Goal: Information Seeking & Learning: Check status

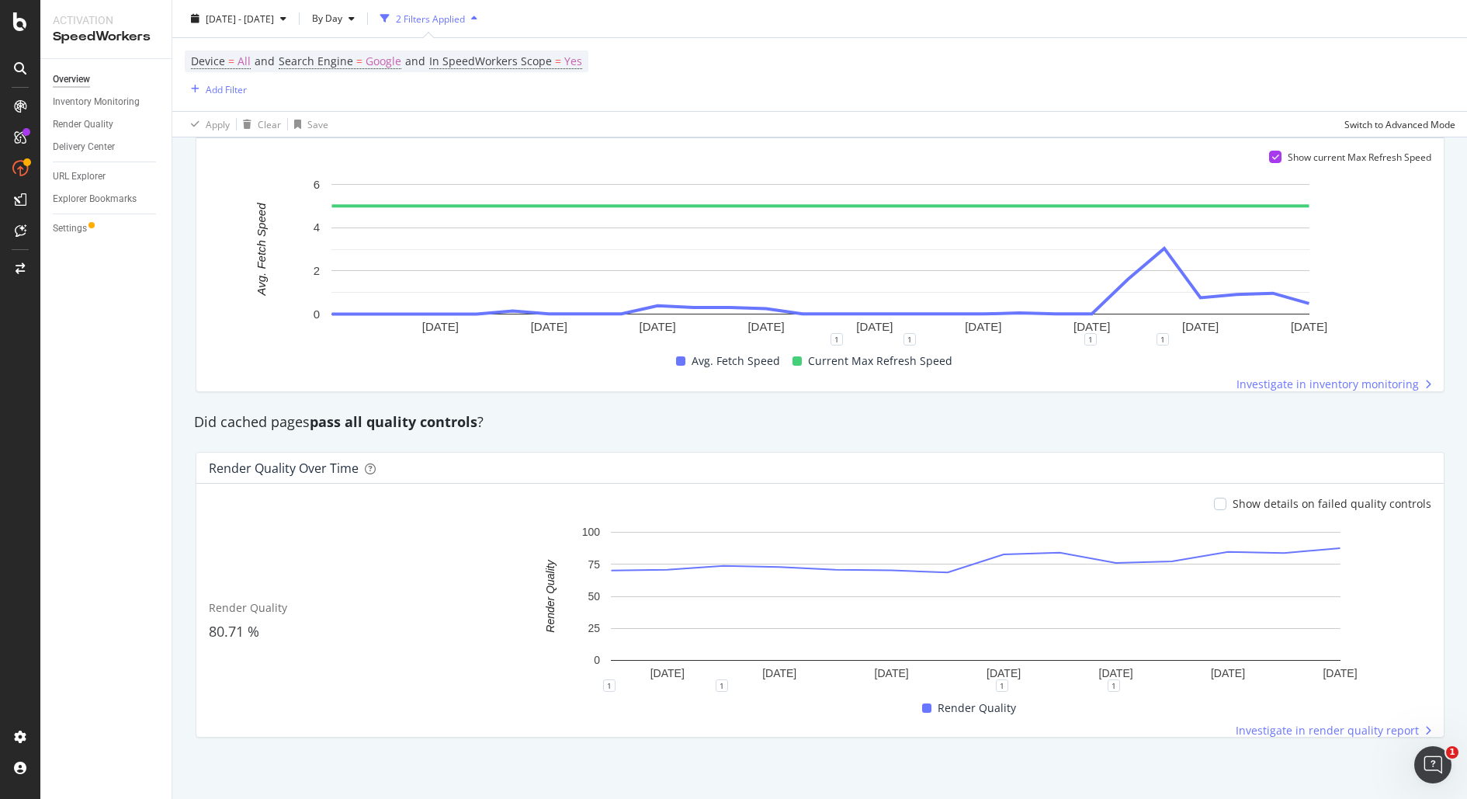
scroll to position [1061, 0]
click at [1234, 502] on div "Show details on failed quality controls" at bounding box center [1322, 506] width 217 height 16
click at [1225, 503] on div at bounding box center [1220, 506] width 12 height 12
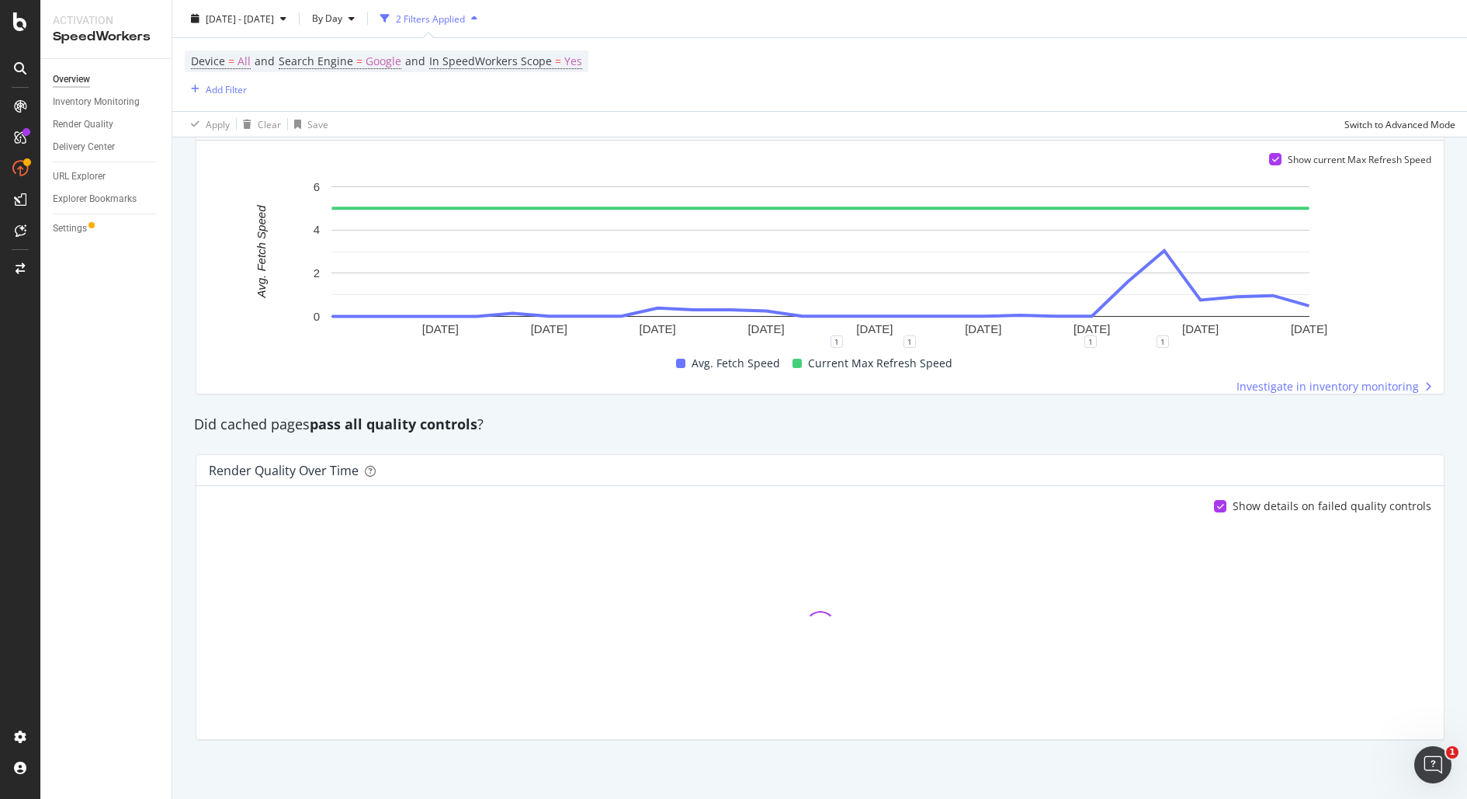
click at [1224, 503] on icon at bounding box center [1220, 506] width 7 height 8
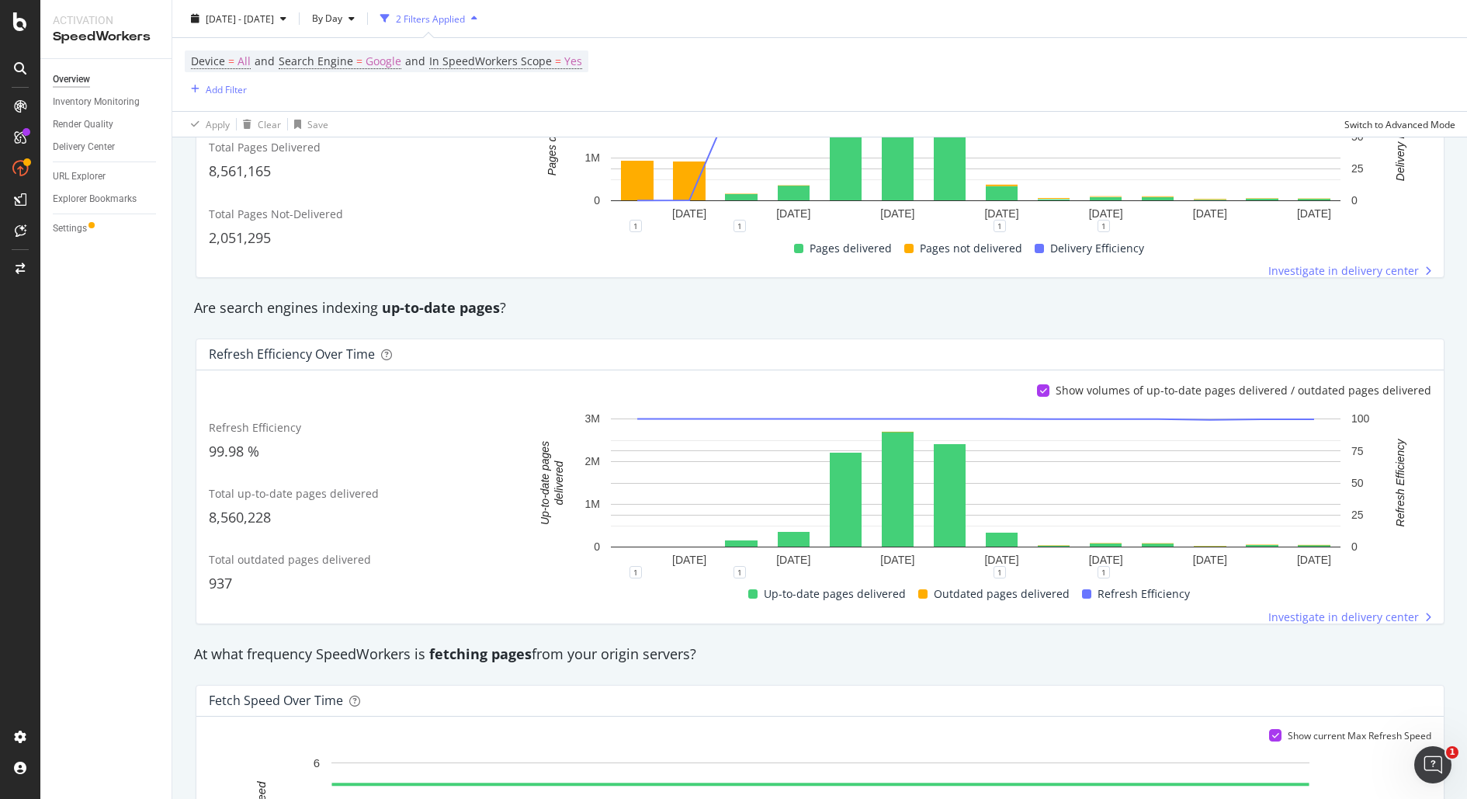
scroll to position [0, 0]
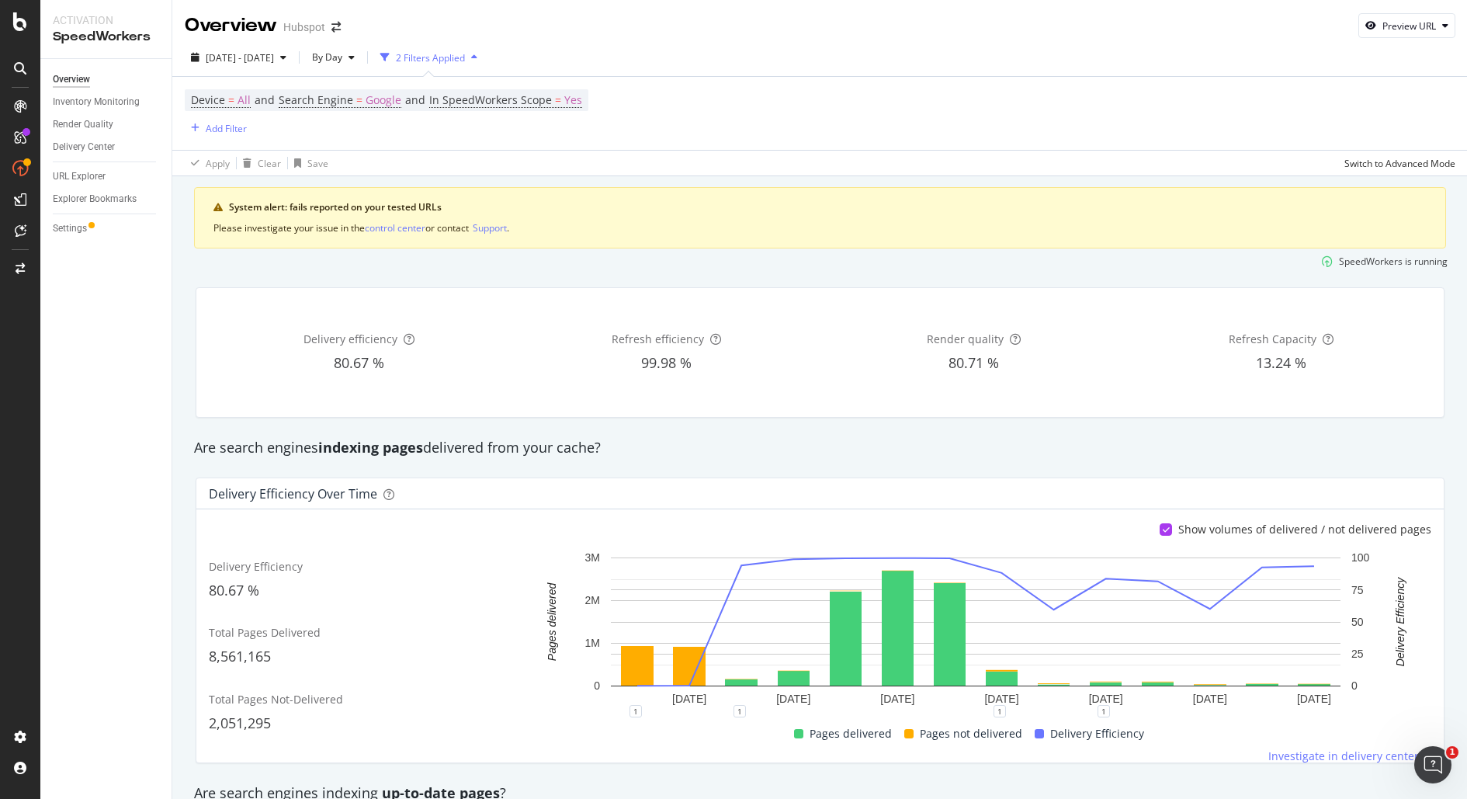
click at [617, 259] on div "SpeedWorkers is running" at bounding box center [820, 261] width 1268 height 26
click at [828, 267] on div "SpeedWorkers is running" at bounding box center [820, 261] width 1268 height 26
click at [966, 281] on div "Delivery efficiency 80.67 % Refresh efficiency 99.98 % Render quality 80.71 % R…" at bounding box center [820, 352] width 1268 height 155
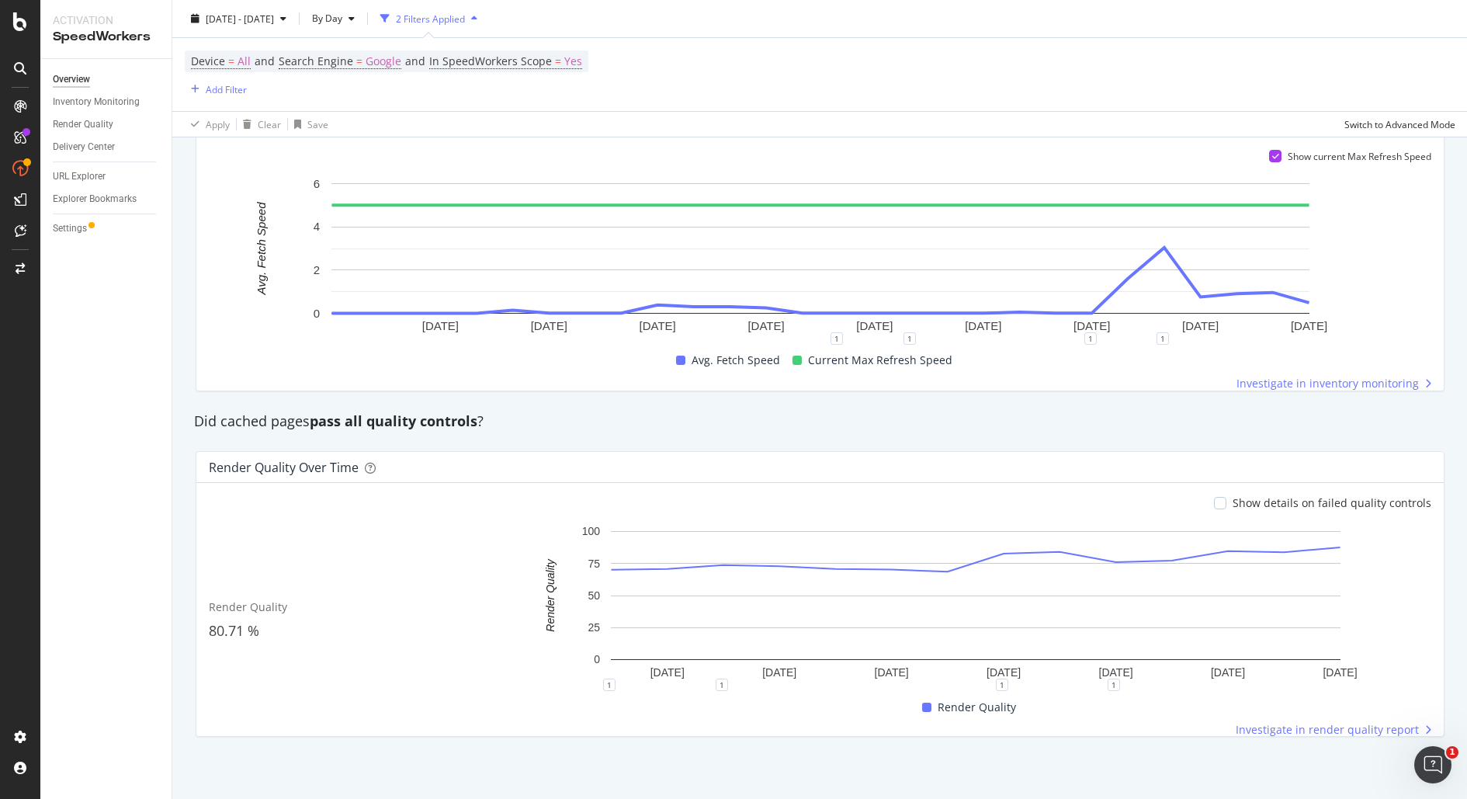
scroll to position [1081, 0]
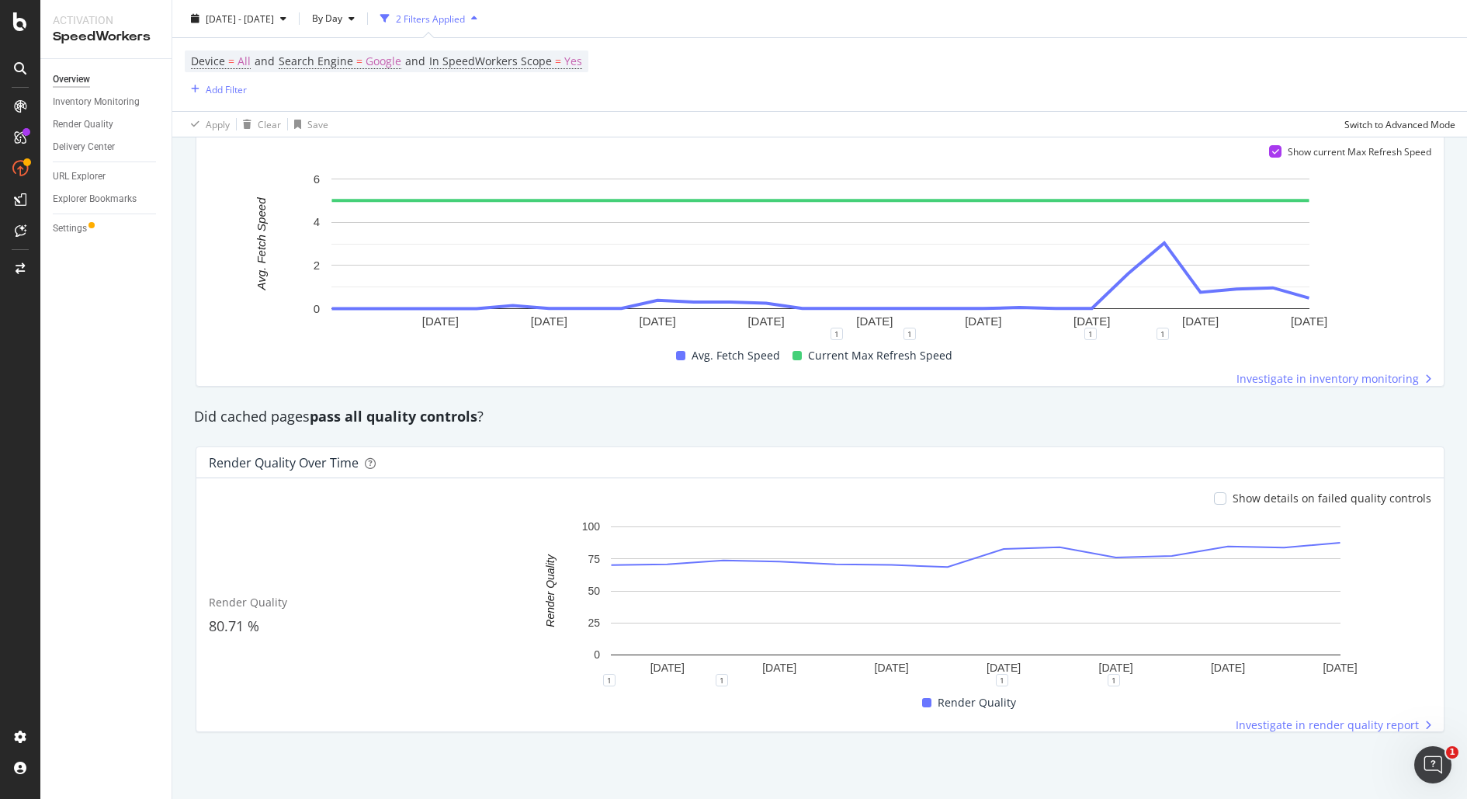
click at [134, 420] on div "Overview Inventory Monitoring Render Quality Delivery Center URL Explorer Explo…" at bounding box center [105, 429] width 131 height 740
